Goal: Obtain resource: Download file/media

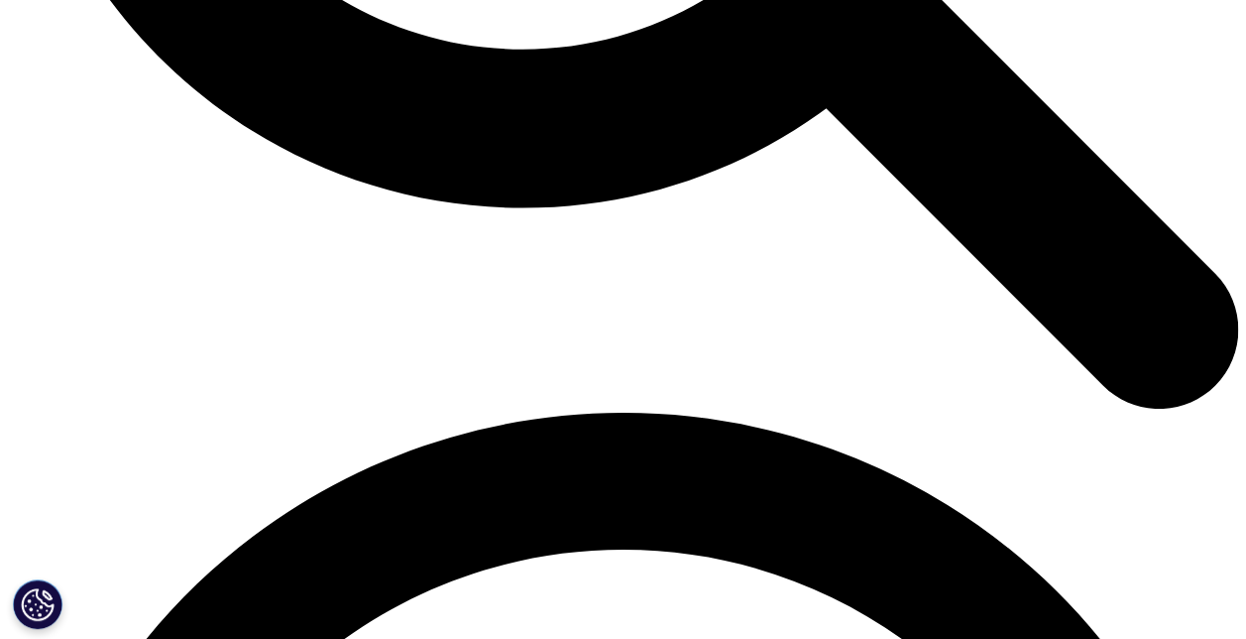
scroll to position [2394, 0]
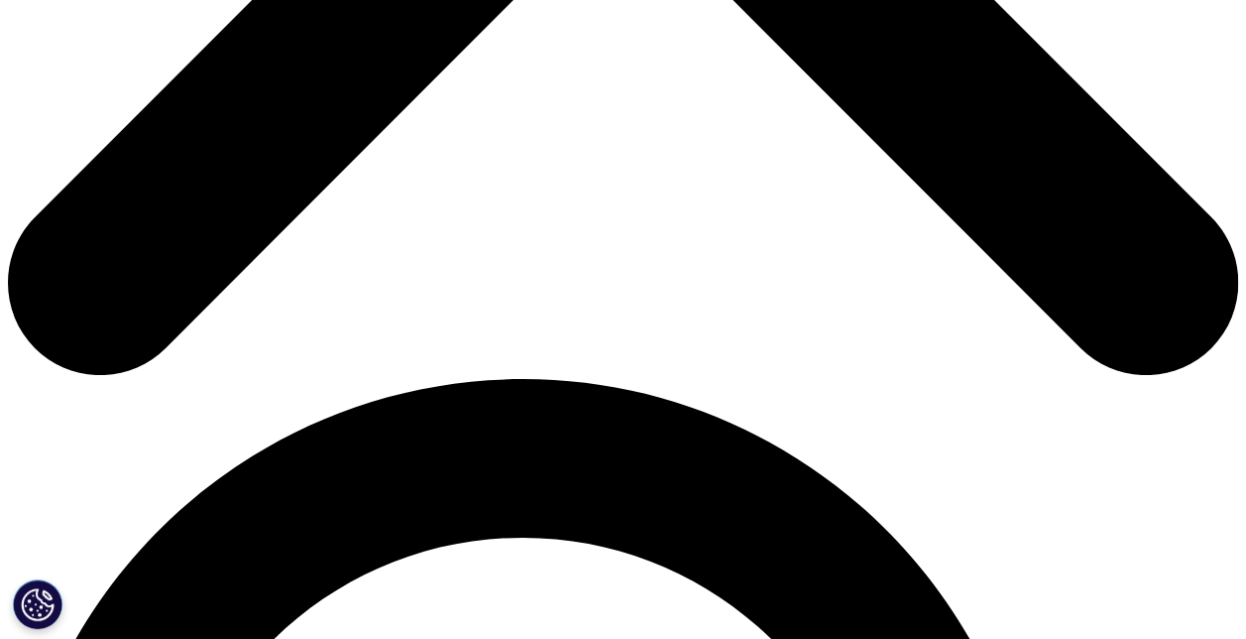
scroll to position [885, 0]
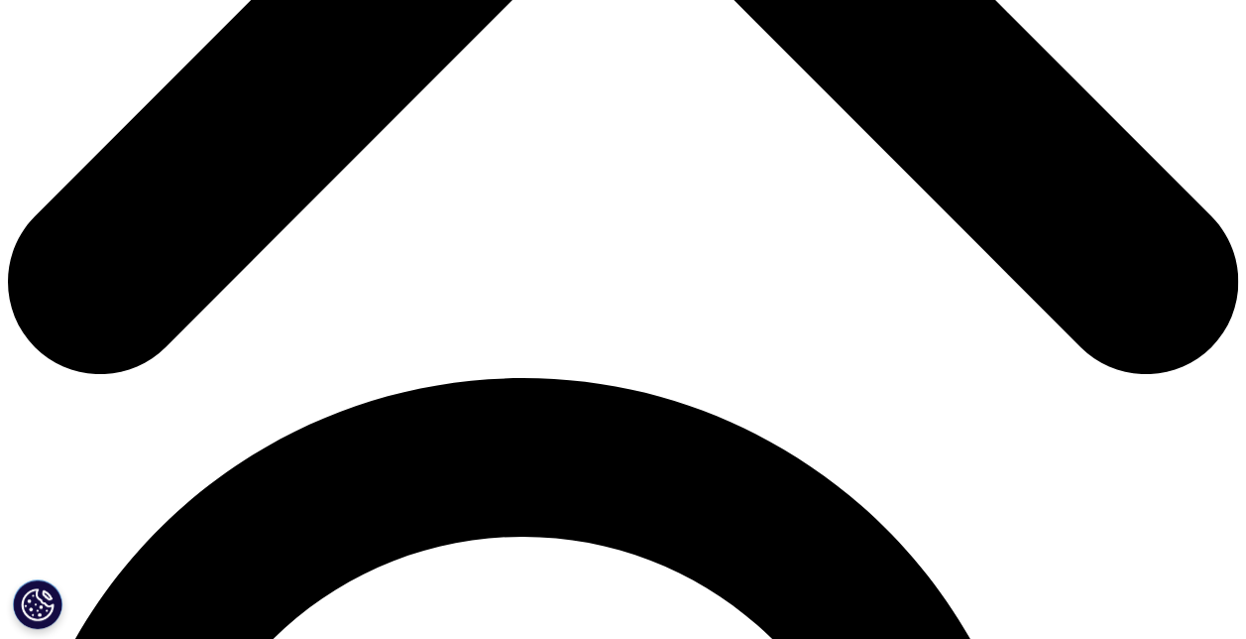
type input "duyun"
type input "li"
type input "[DOMAIN_NAME][EMAIL_ADDRESS][DOMAIN_NAME]"
type input "AD"
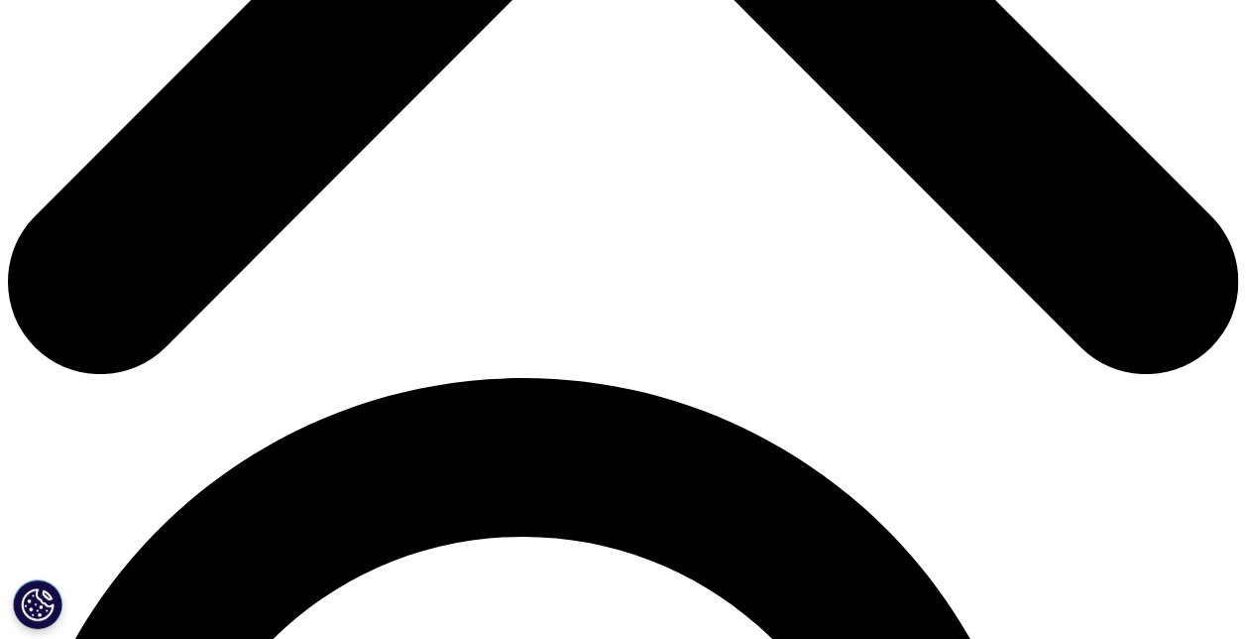
type input "Fousun Pharma"
select select "China"
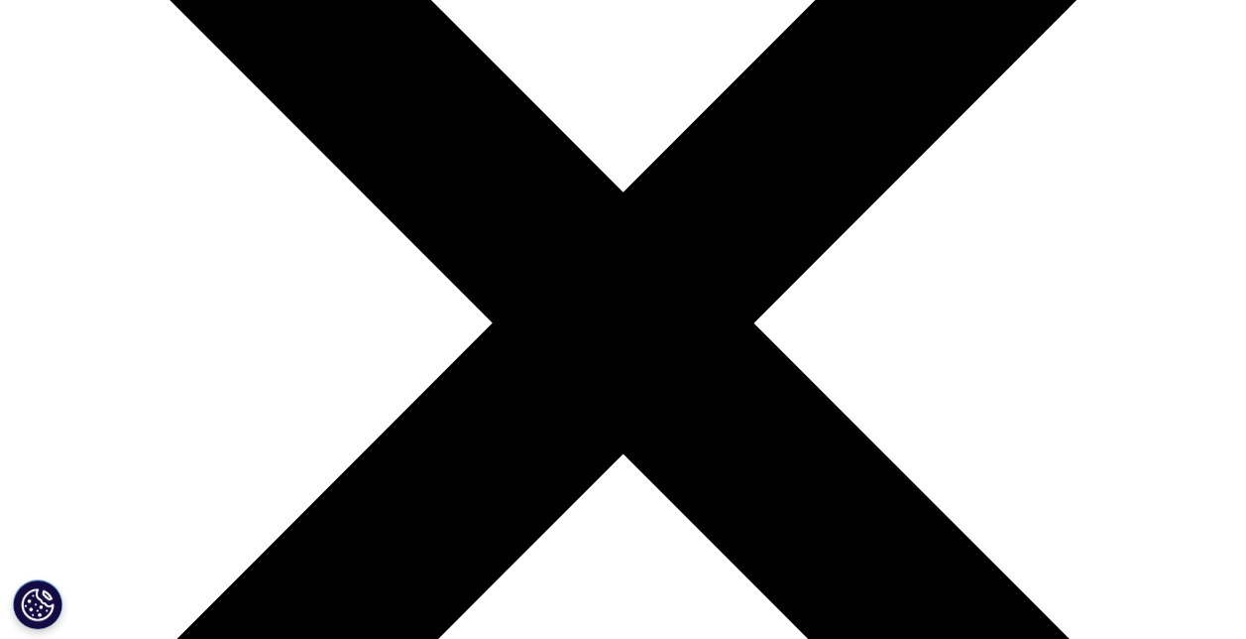
scroll to position [329, 0]
